Goal: Transaction & Acquisition: Purchase product/service

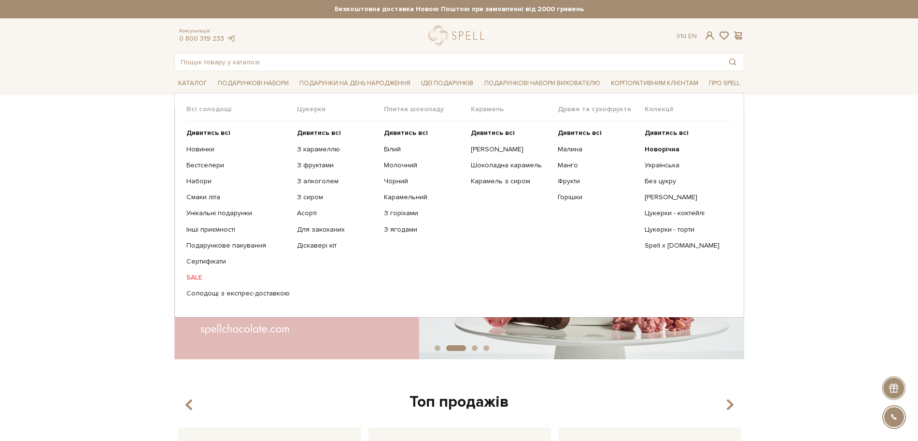
click at [193, 271] on ul "Дивитись всі Новинки Бестселери Набори Смаки літа Інші приємності" at bounding box center [241, 213] width 111 height 184
click at [197, 280] on link "SALE" at bounding box center [237, 277] width 103 height 9
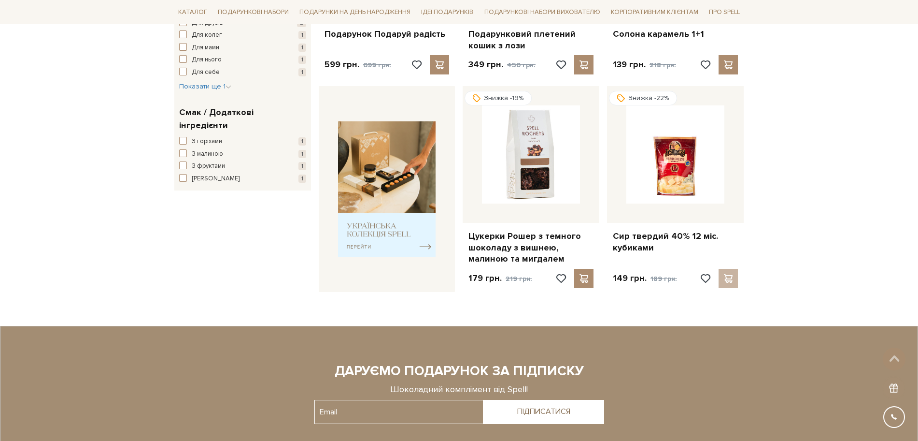
scroll to position [302, 0]
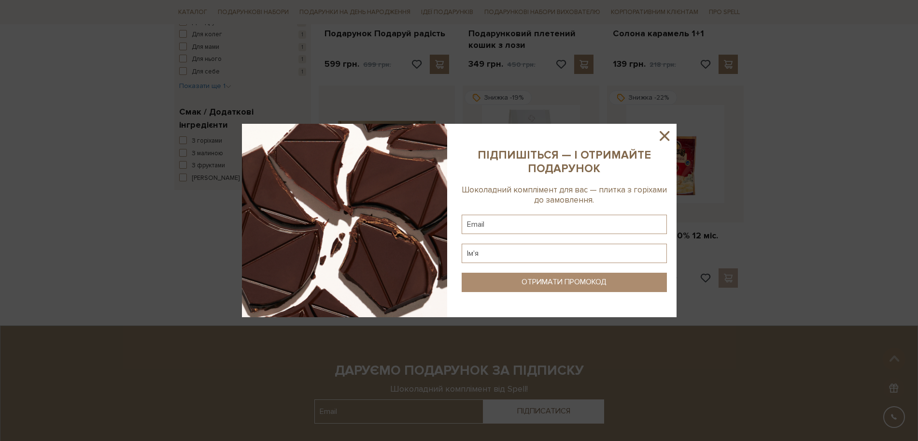
click at [667, 134] on icon at bounding box center [665, 136] width 10 height 10
